Goal: Transaction & Acquisition: Purchase product/service

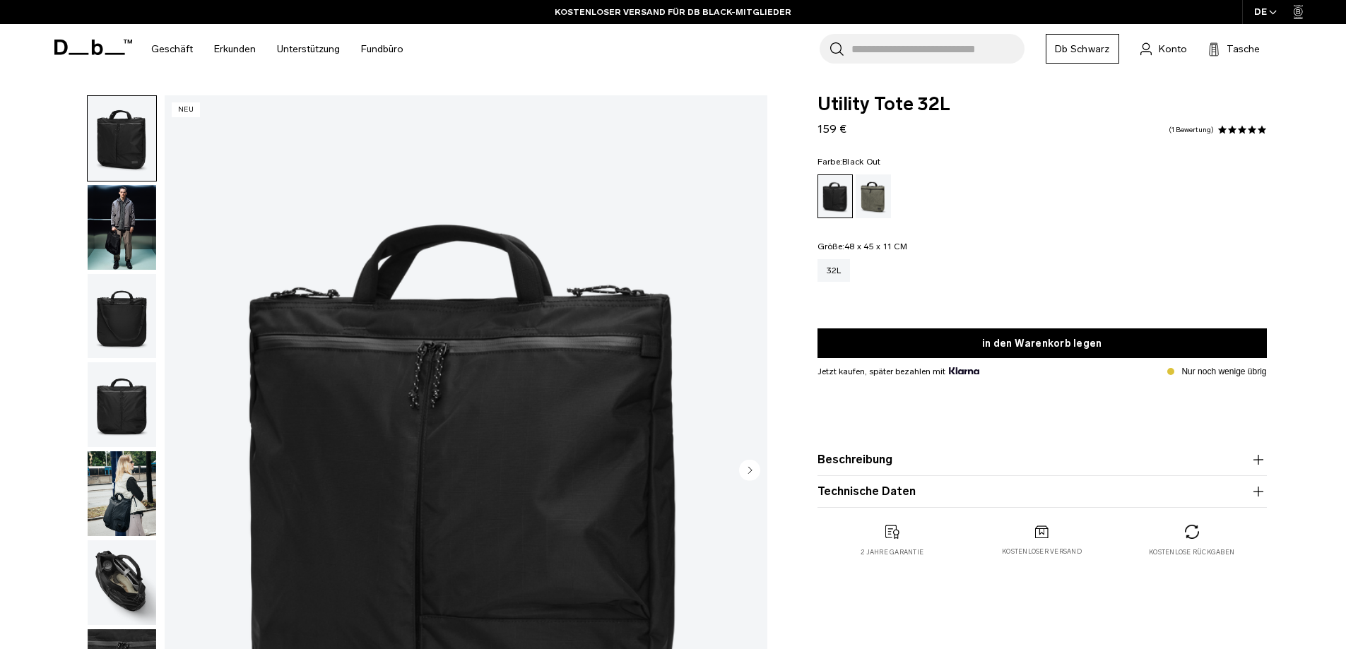
scroll to position [71, 0]
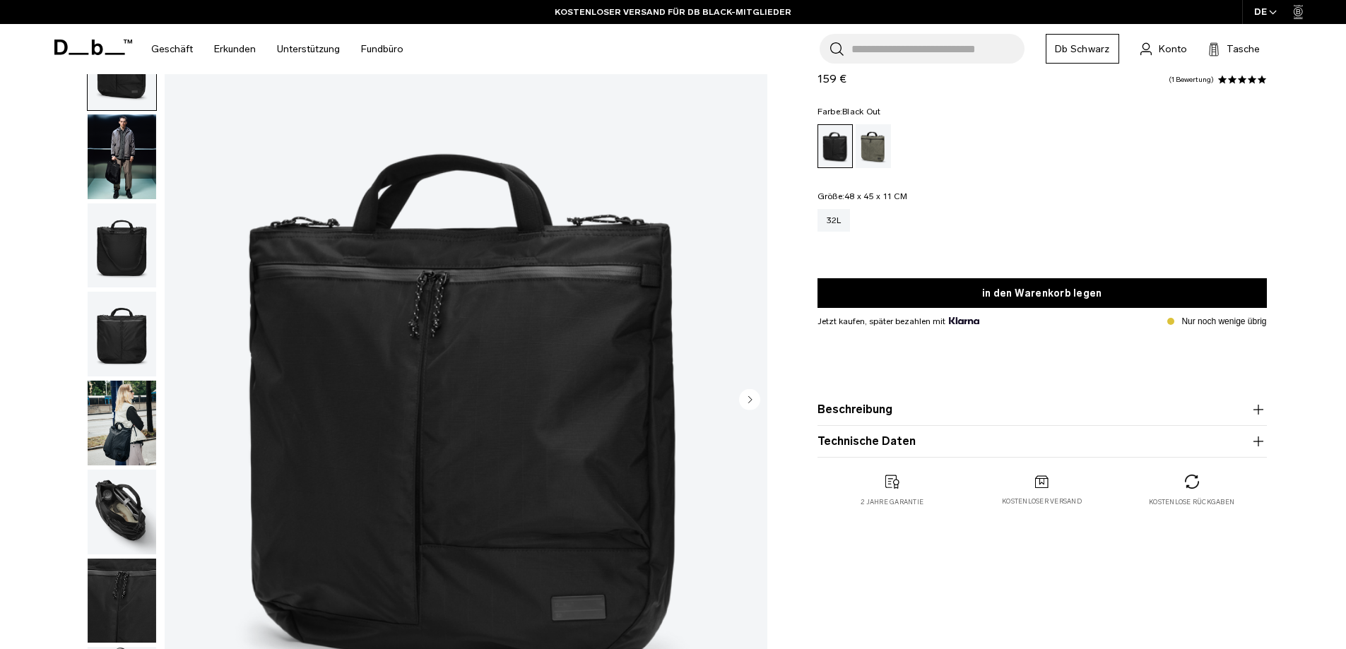
click at [107, 159] on img "button" at bounding box center [122, 156] width 69 height 85
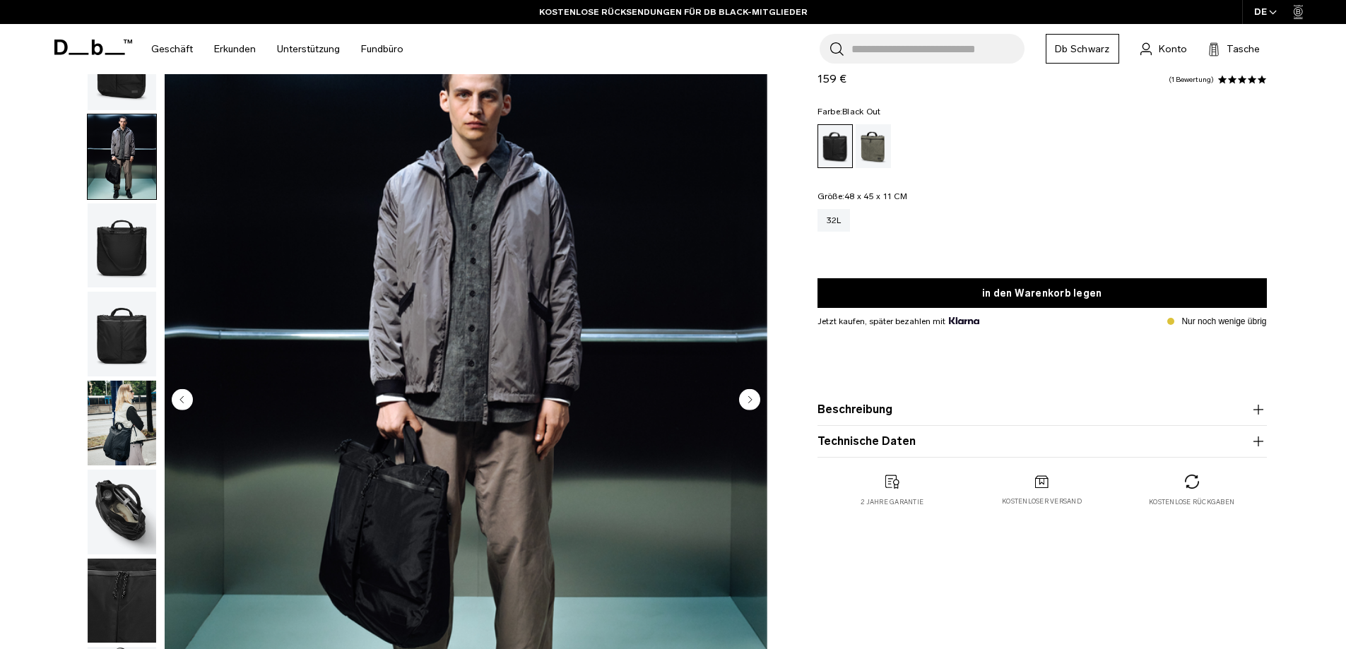
click at [749, 405] on circle "Nächste Folie" at bounding box center [749, 399] width 21 height 21
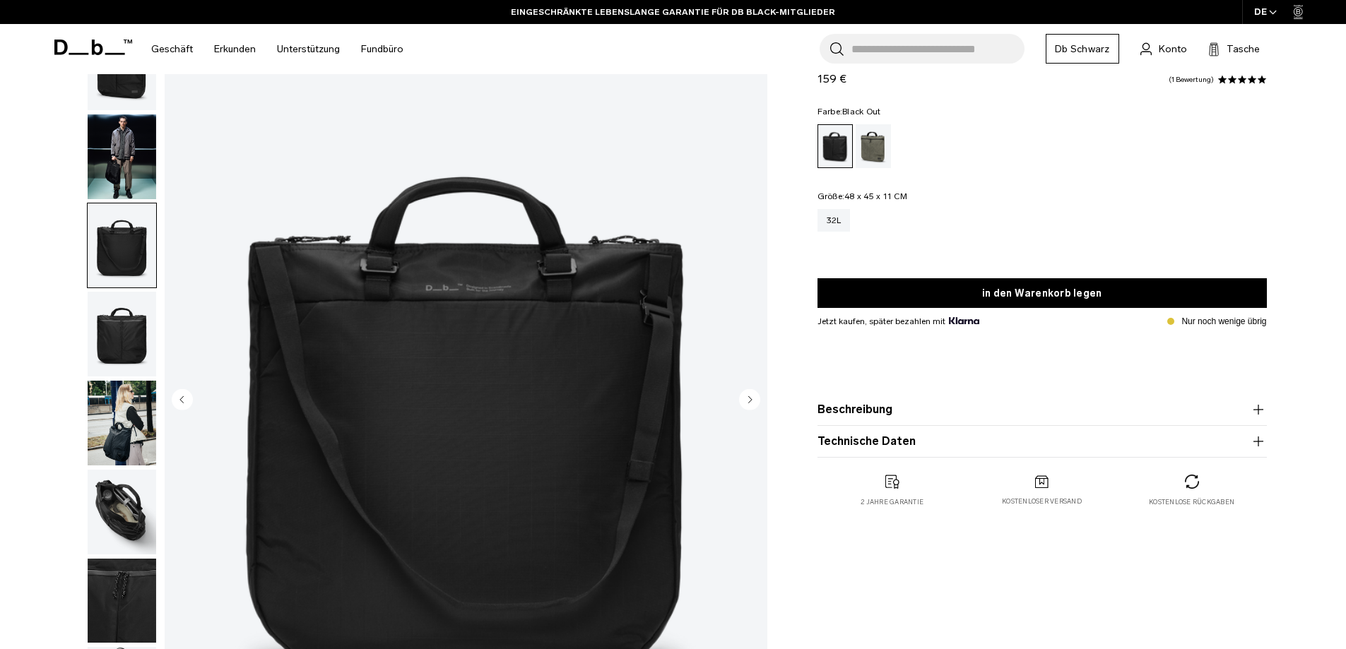
click at [743, 402] on circle "Nächste Folie" at bounding box center [749, 399] width 21 height 21
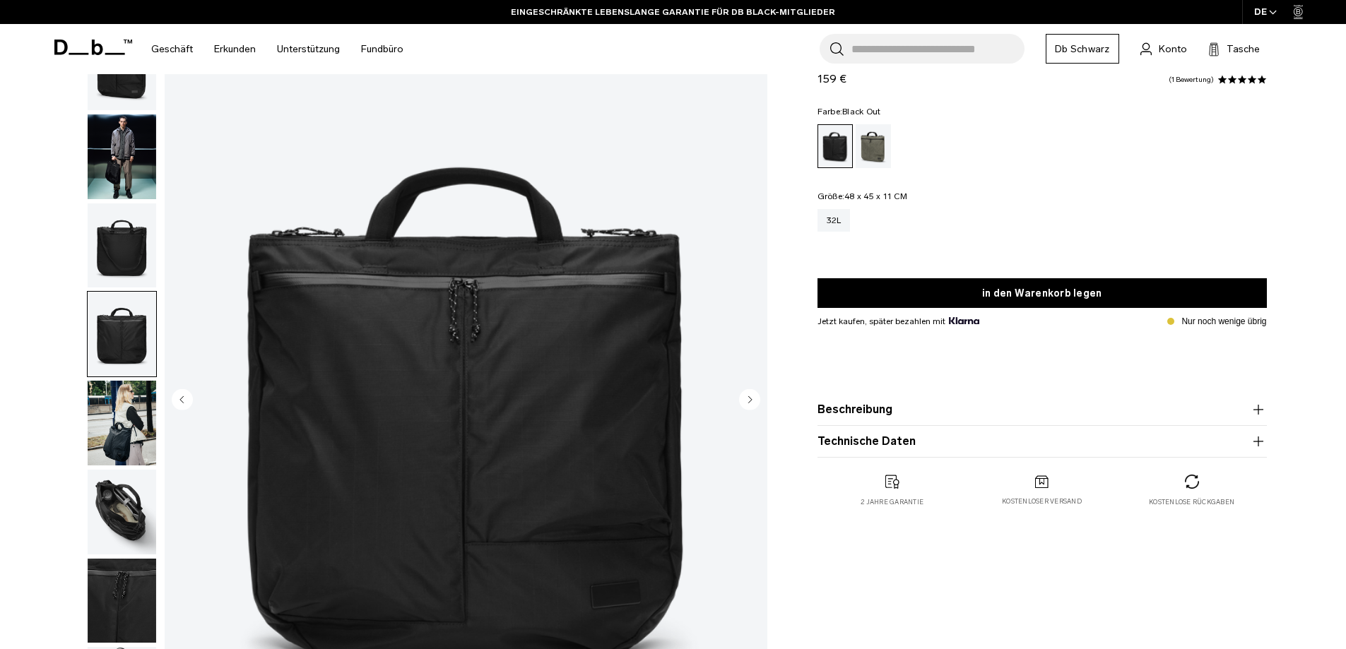
click at [743, 402] on circle "Nächste Folie" at bounding box center [749, 399] width 21 height 21
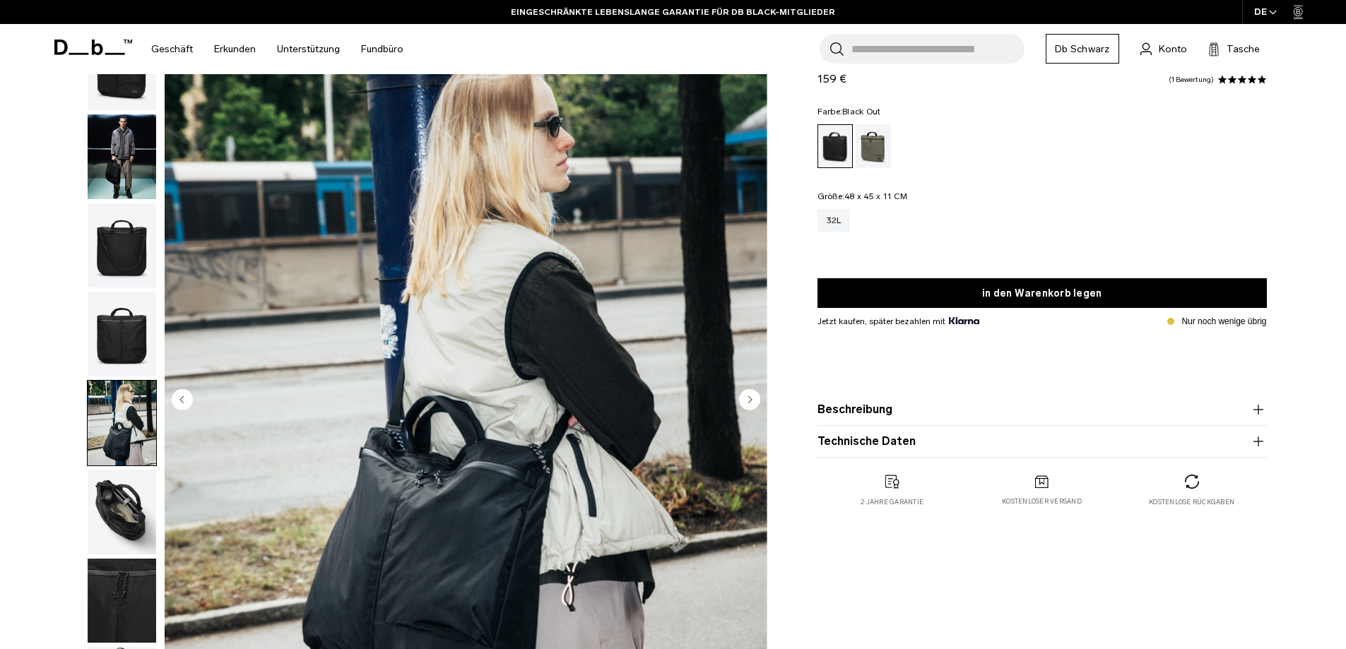
scroll to position [141, 0]
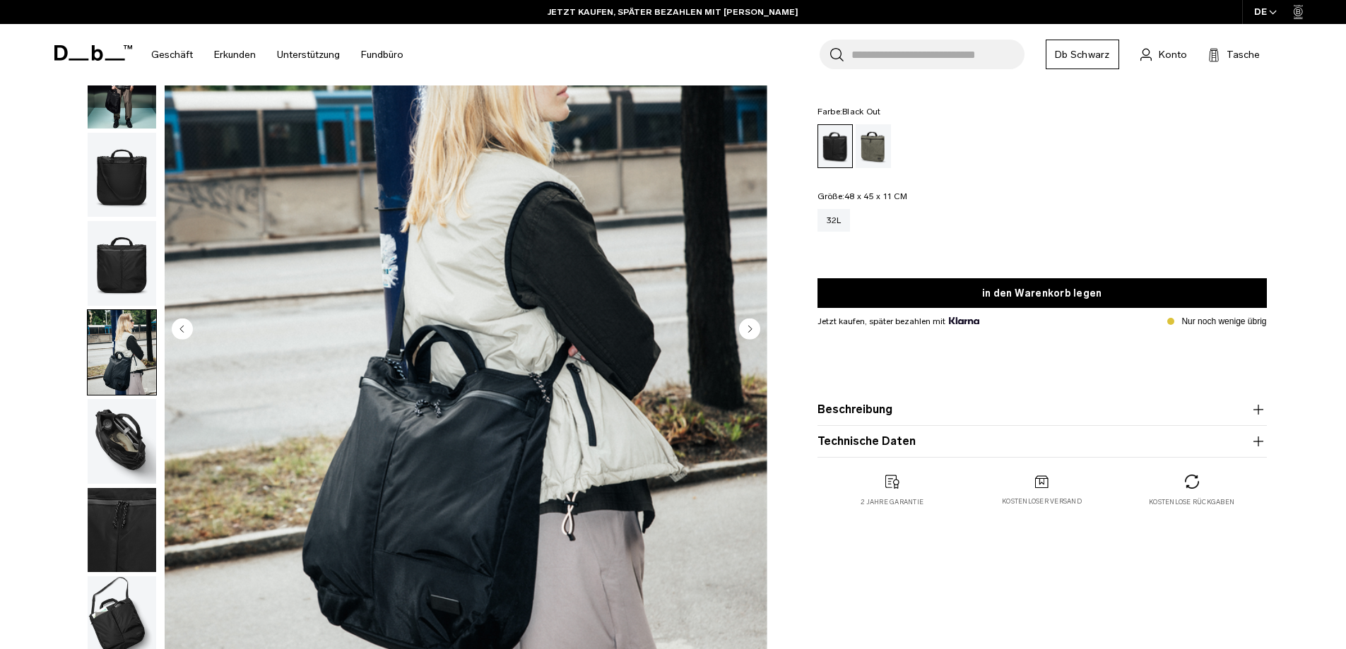
click at [748, 326] on icon "Nächste Folie" at bounding box center [750, 329] width 4 height 6
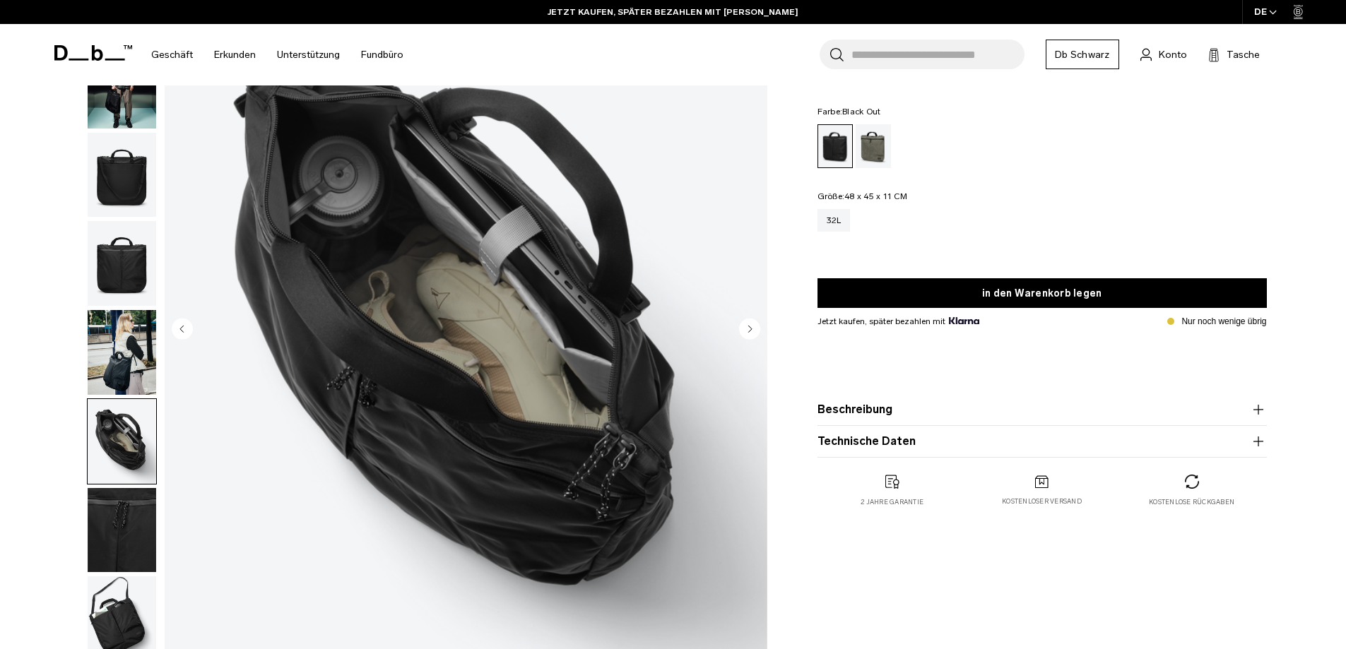
click at [748, 326] on icon "Nächste Folie" at bounding box center [750, 329] width 4 height 6
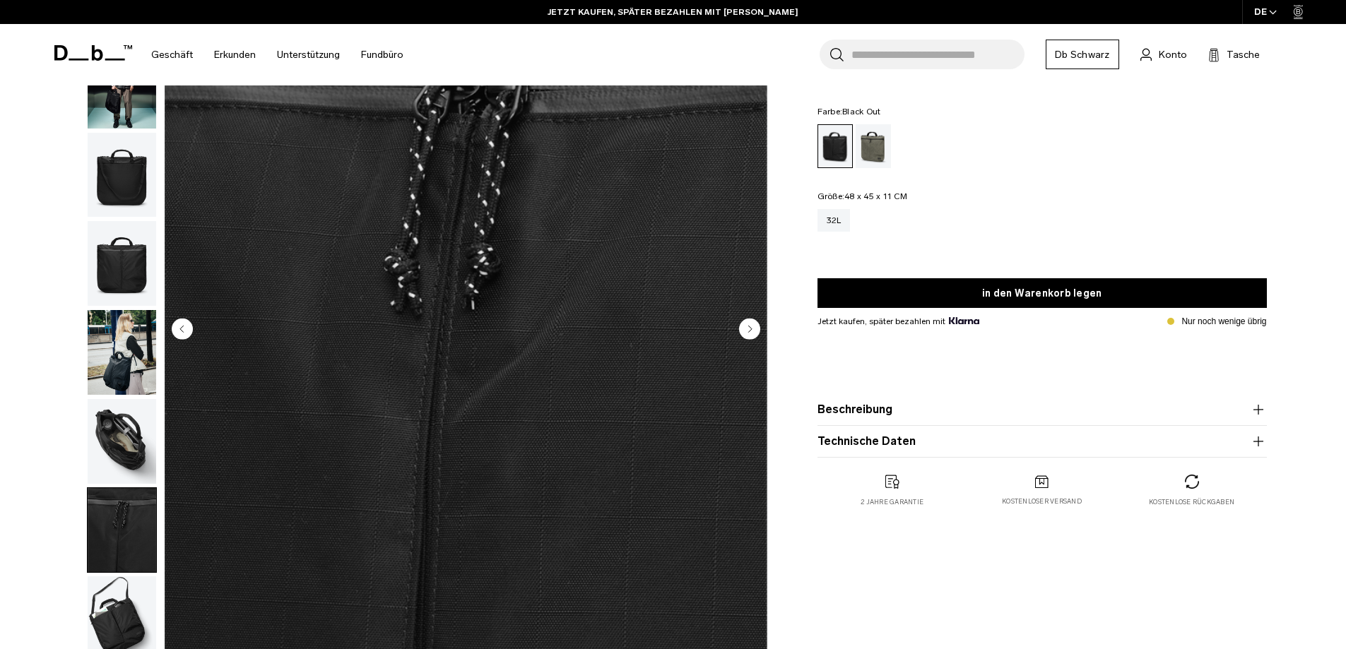
click at [748, 326] on icon "Nächste Folie" at bounding box center [750, 329] width 4 height 6
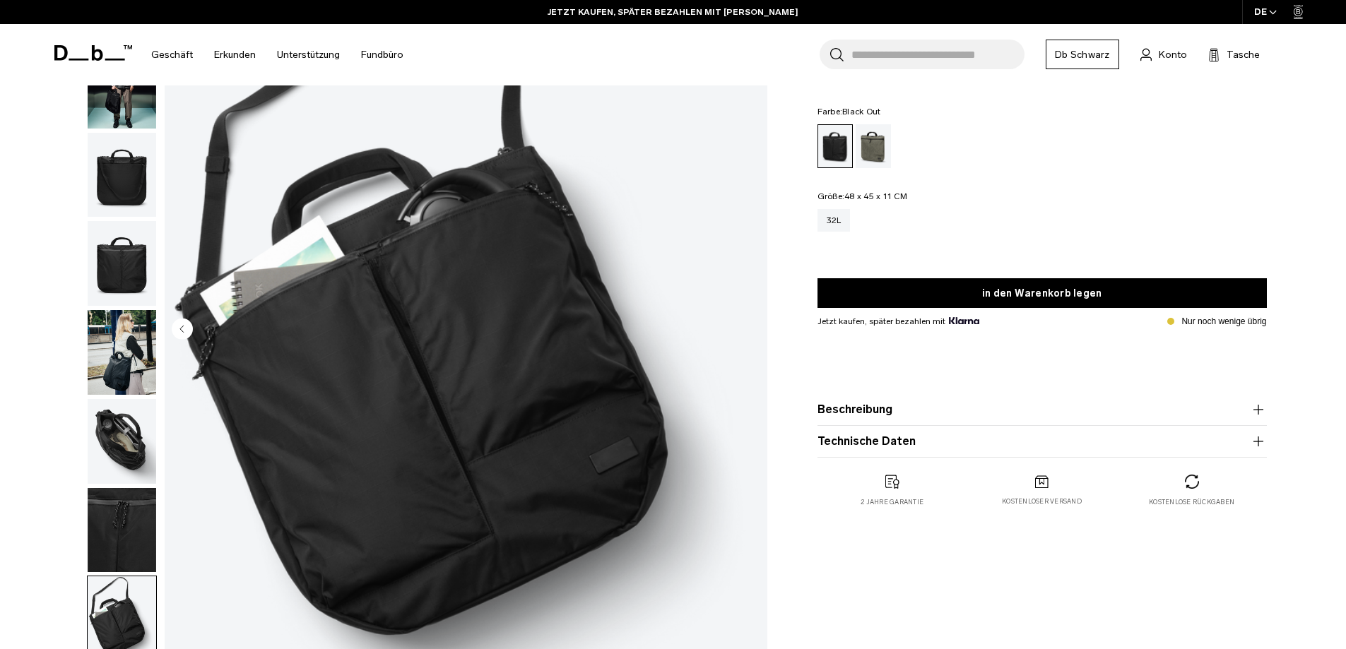
click at [748, 326] on img "8 / 8" at bounding box center [466, 330] width 603 height 752
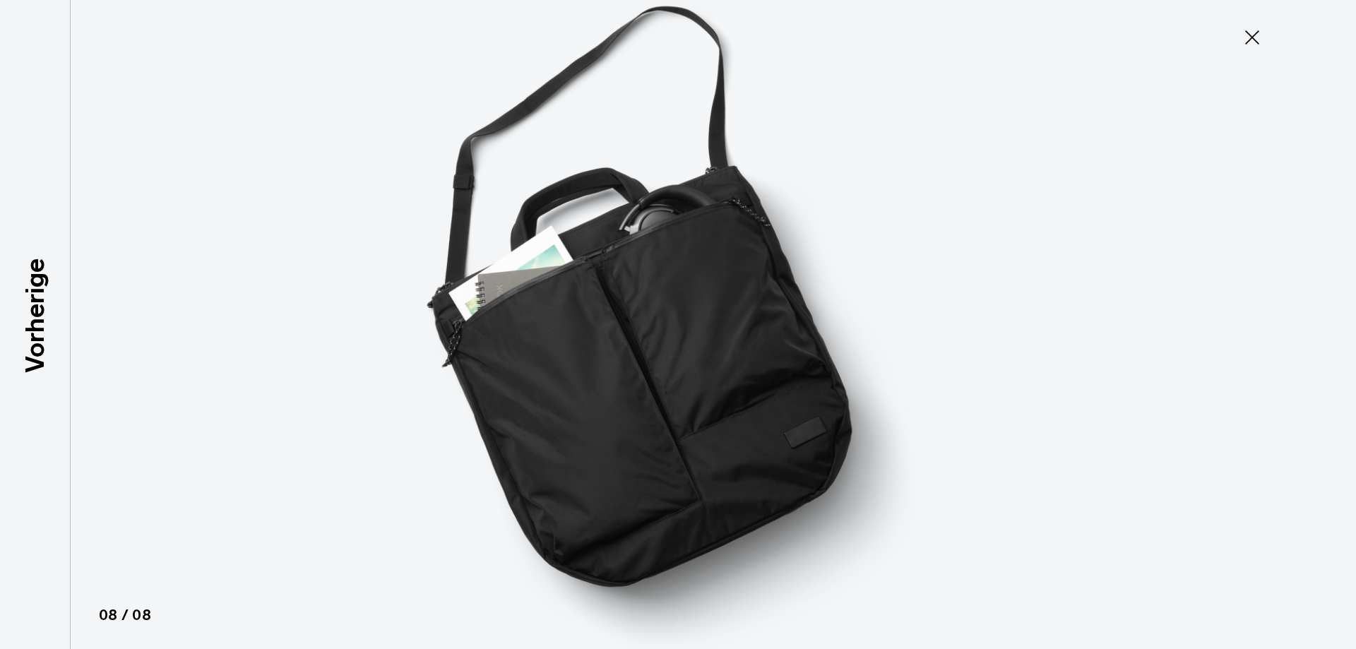
click at [748, 326] on img at bounding box center [678, 324] width 636 height 649
click at [1248, 32] on icon at bounding box center [1252, 37] width 14 height 14
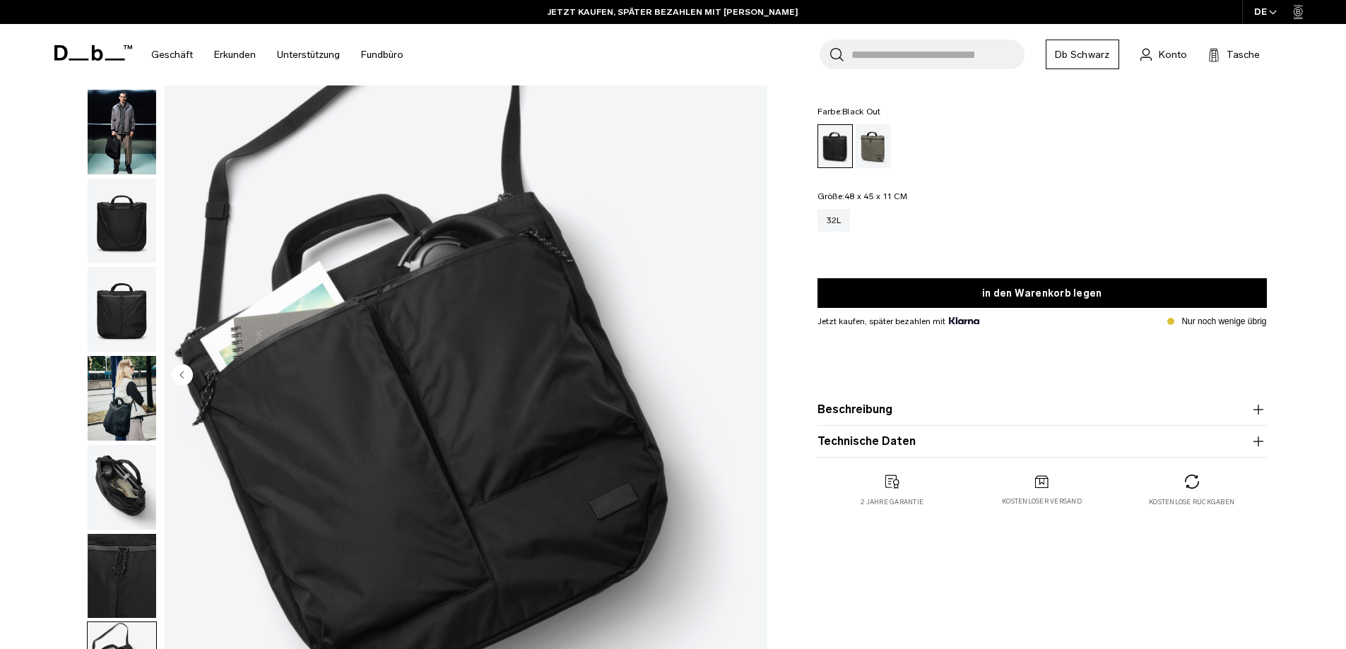
scroll to position [71, 0]
